Goal: Information Seeking & Learning: Learn about a topic

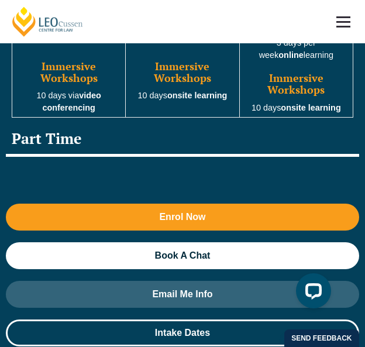
scroll to position [1942, 0]
click at [169, 124] on div "Part Time" at bounding box center [183, 141] width 354 height 34
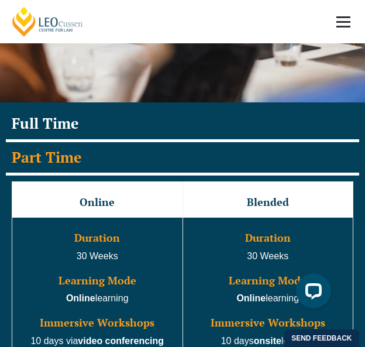
scroll to position [1709, 0]
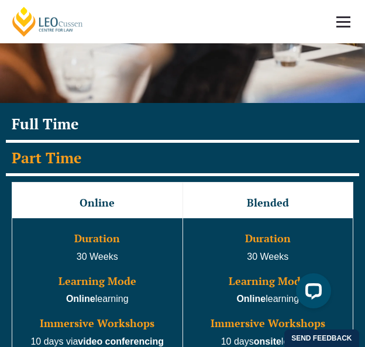
click at [119, 109] on div "Full Time" at bounding box center [183, 126] width 354 height 34
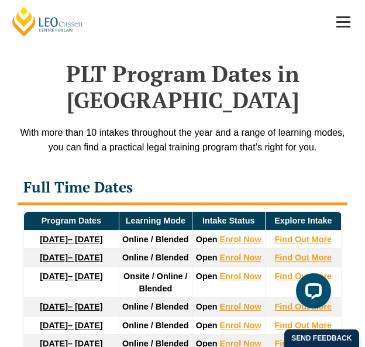
scroll to position [2329, 0]
